Goal: Find specific page/section: Find specific page/section

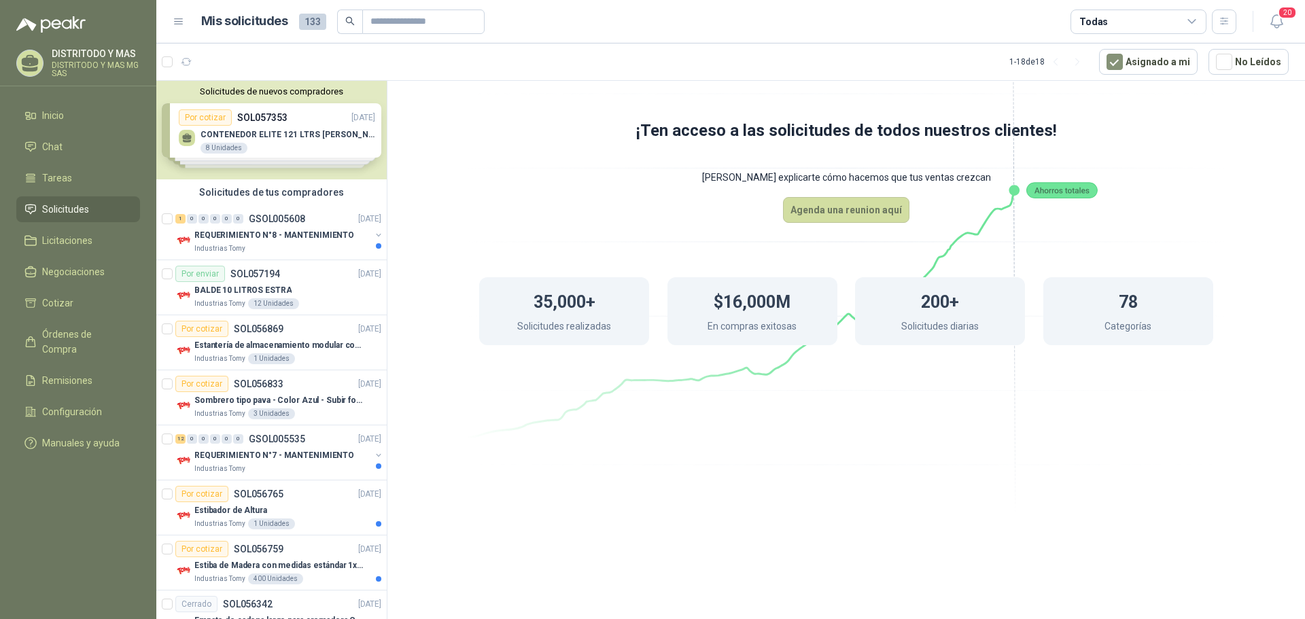
click at [77, 210] on span "Solicitudes" at bounding box center [65, 209] width 47 height 15
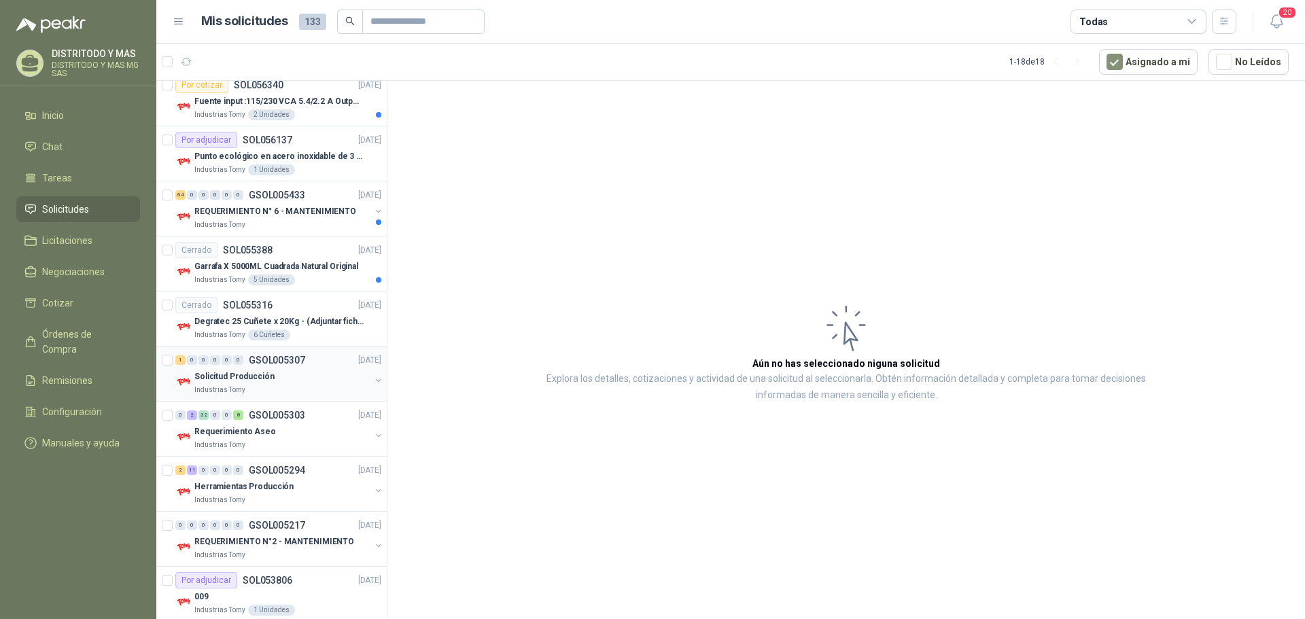
scroll to position [592, 0]
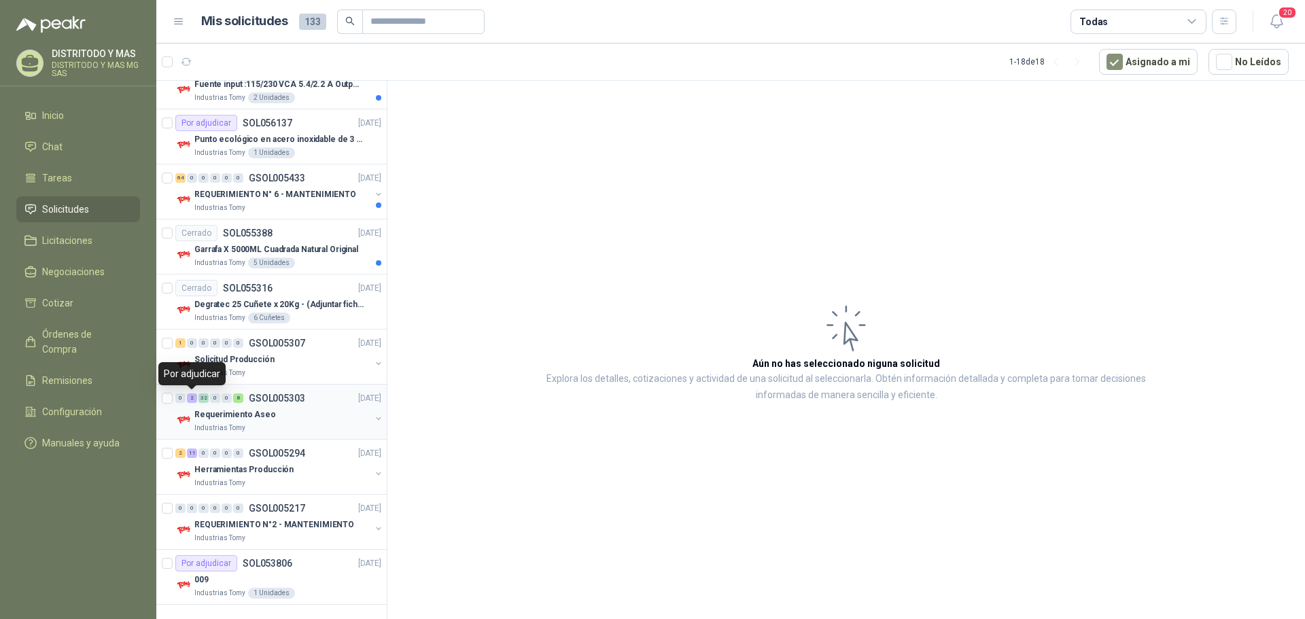
click at [192, 397] on div "2" at bounding box center [192, 399] width 10 height 10
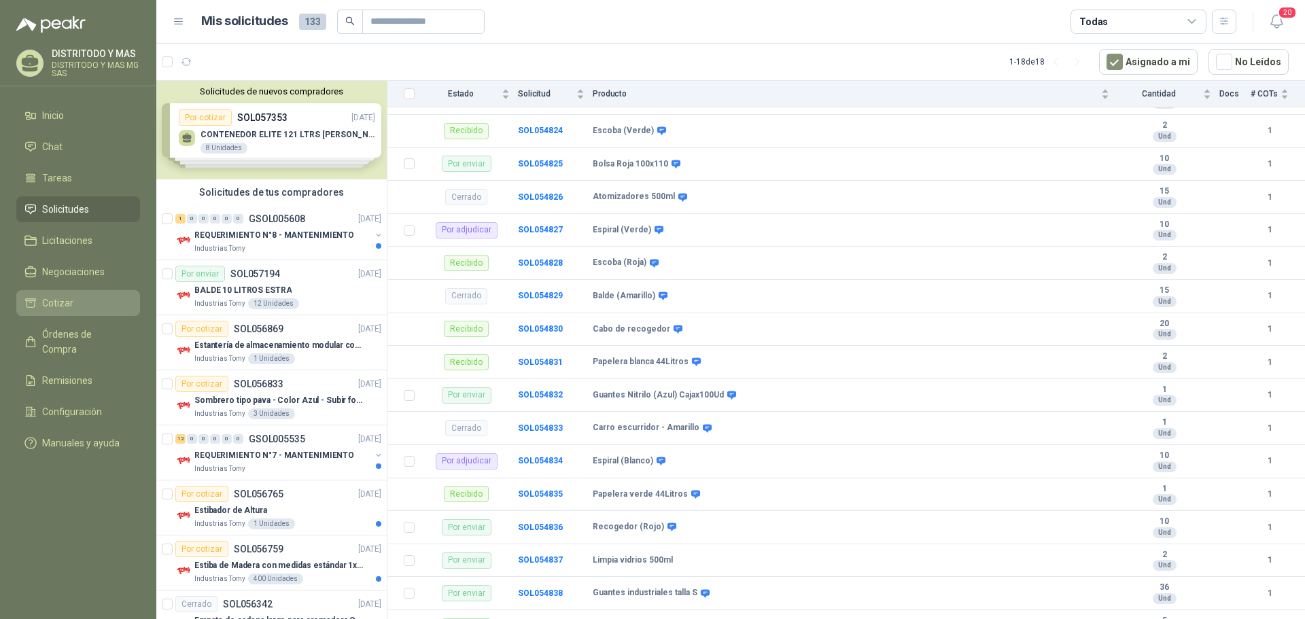
click at [61, 307] on span "Cotizar" at bounding box center [57, 303] width 31 height 15
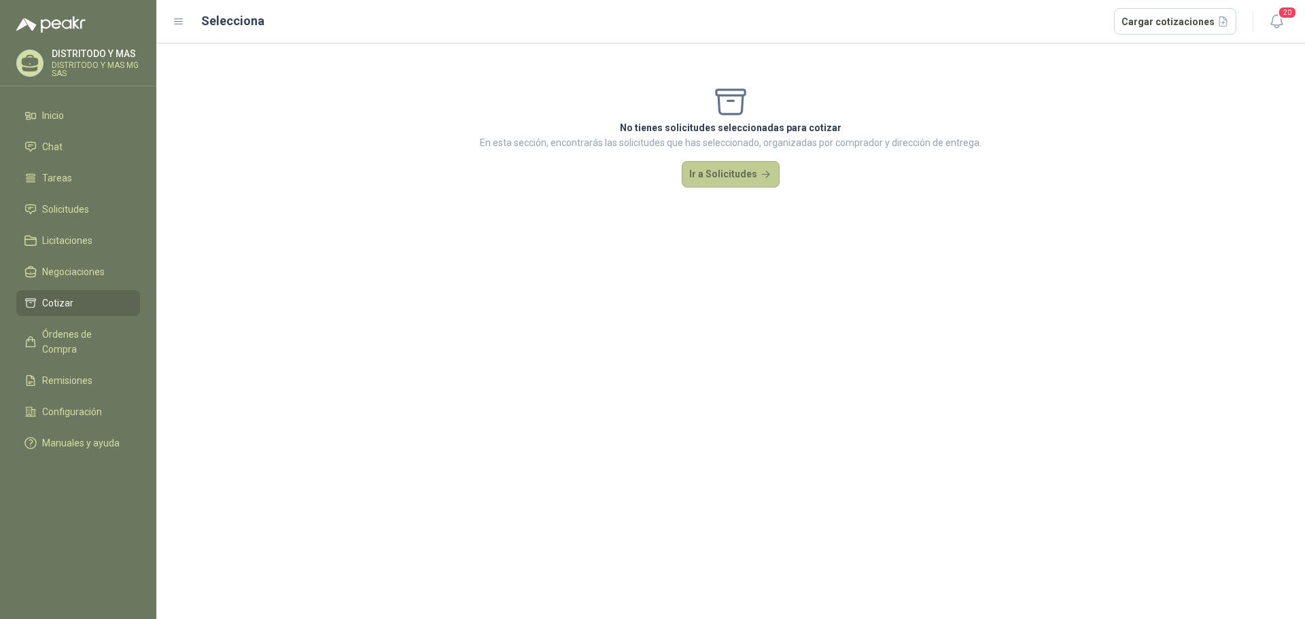
click at [728, 168] on button "Ir a Solicitudes" at bounding box center [731, 174] width 98 height 27
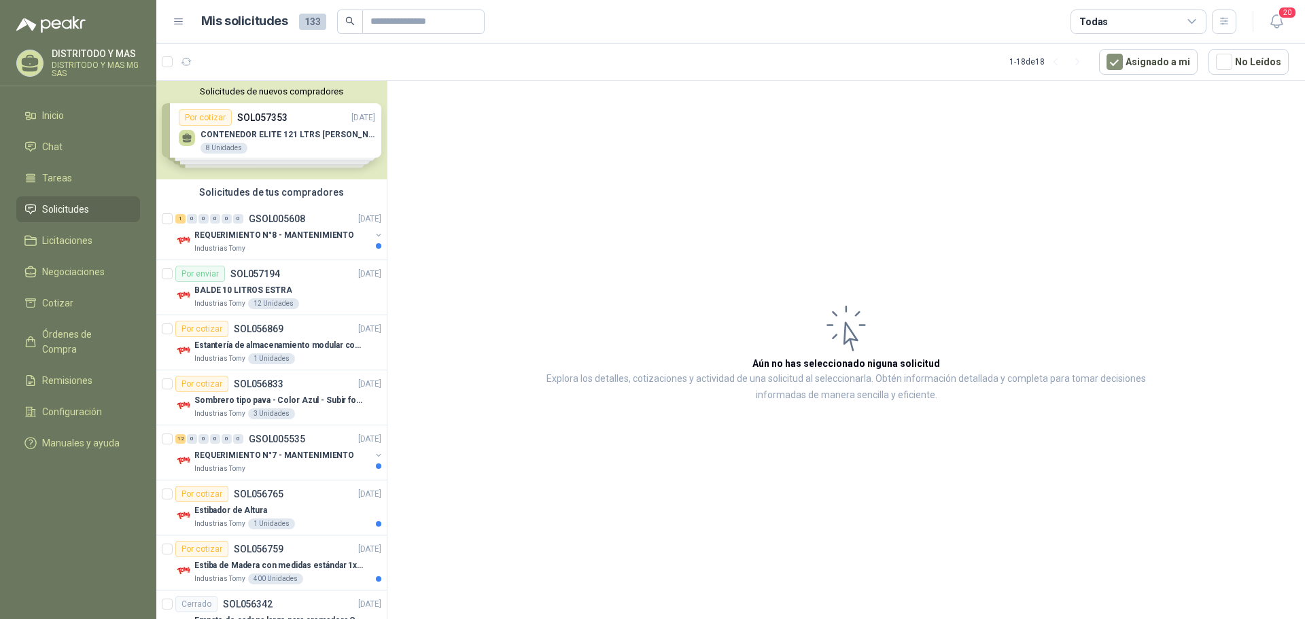
click at [232, 144] on div "Solicitudes de nuevos compradores Por cotizar SOL057353 [DATE] CONTENEDOR ELITE…" at bounding box center [271, 130] width 230 height 99
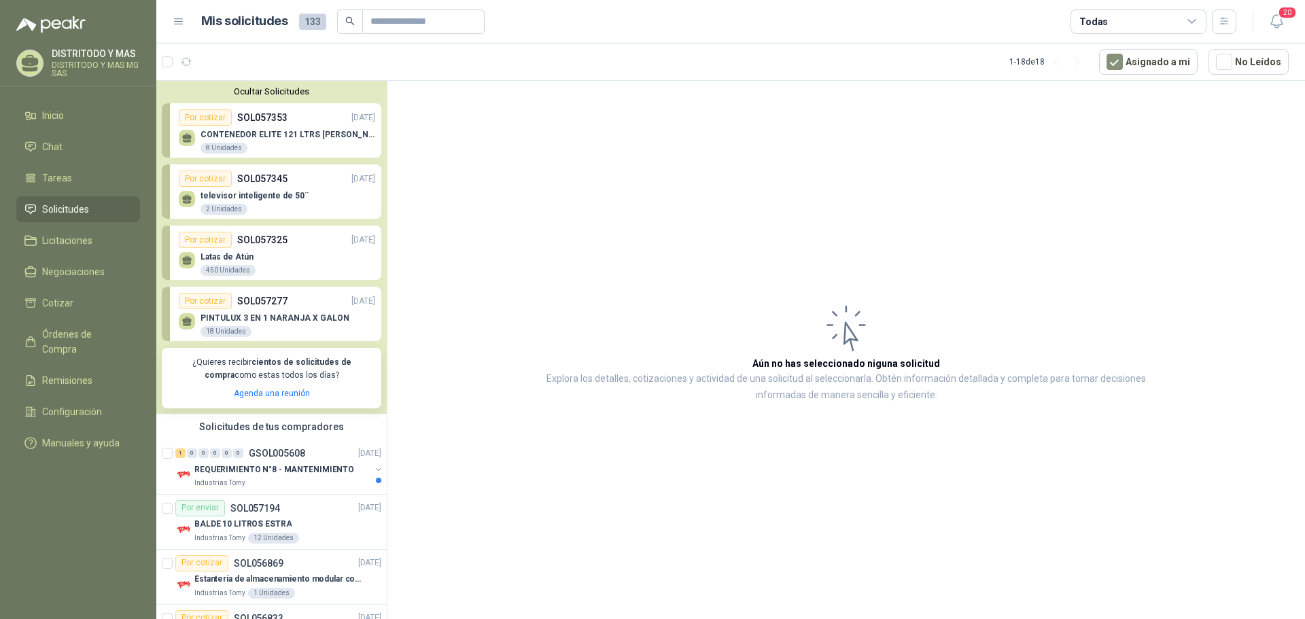
click at [261, 141] on div "CONTENEDOR ELITE 121 LTRS TAPA VAIVEN 8 Unidades" at bounding box center [288, 142] width 175 height 24
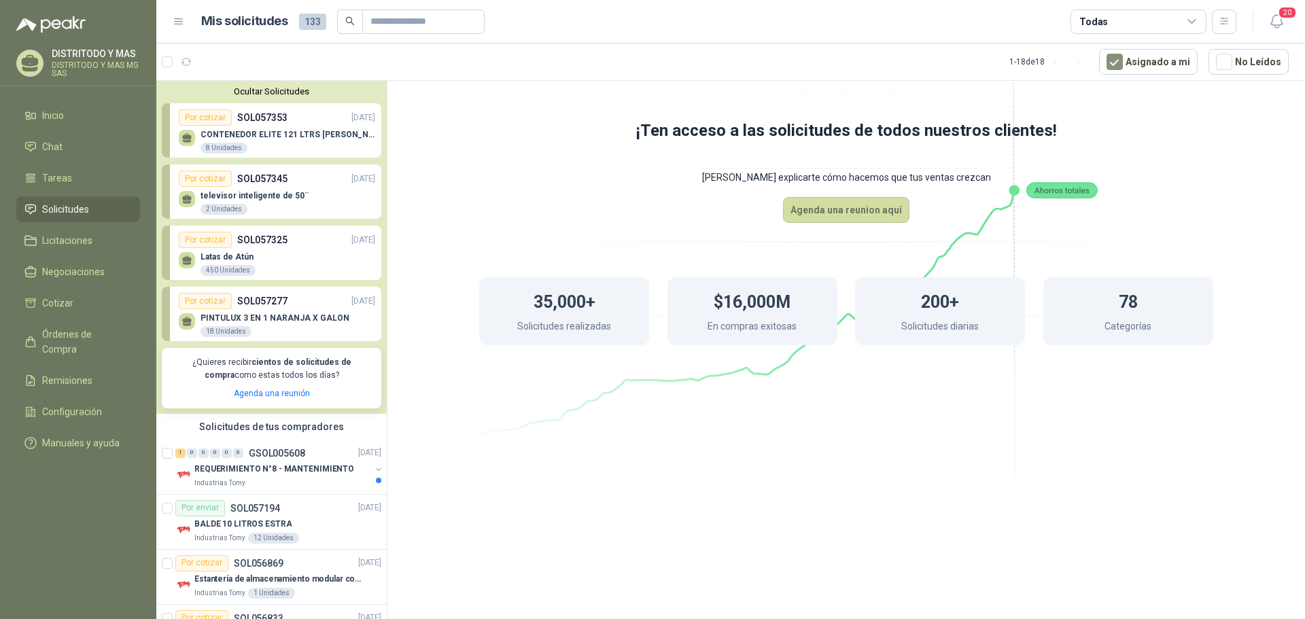
click at [286, 202] on div "televisor inteligente de 50¨ 2 Unidades" at bounding box center [255, 203] width 108 height 24
